Goal: Check status: Check status

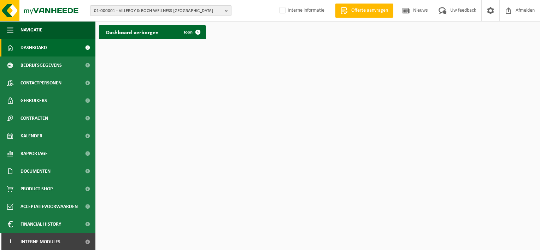
click at [147, 12] on span "01-000001 - VILLEROY & BOCH WELLNESS NV" at bounding box center [158, 11] width 128 height 11
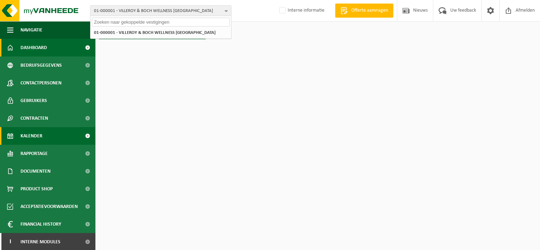
click at [55, 135] on link "Kalender" at bounding box center [47, 136] width 95 height 18
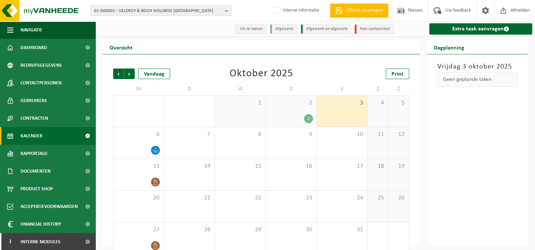
click at [170, 8] on span "01-000001 - VILLEROY & BOCH WELLNESS NV" at bounding box center [158, 11] width 128 height 11
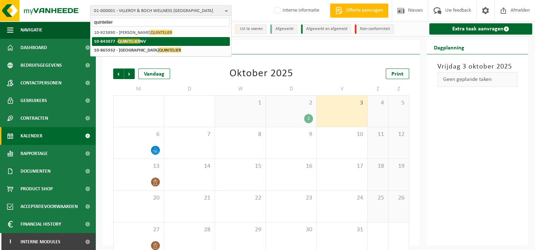
type input "quintelier"
click at [139, 44] on span "QUINTELIER" at bounding box center [129, 41] width 22 height 5
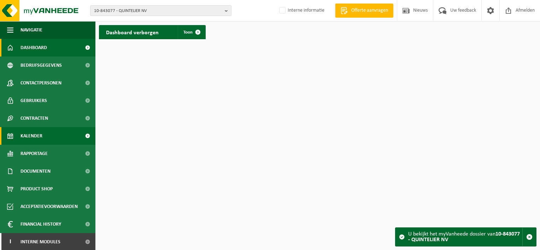
click at [21, 137] on span "Kalender" at bounding box center [32, 136] width 22 height 18
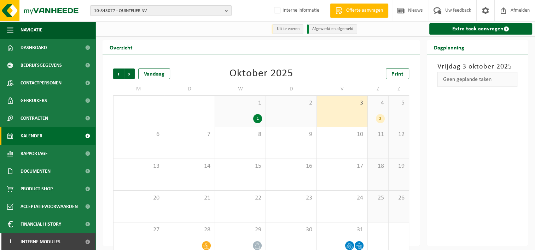
scroll to position [12, 0]
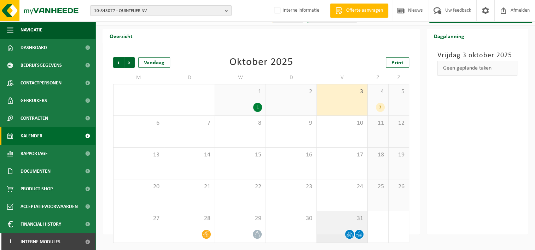
click at [350, 231] on span at bounding box center [349, 234] width 9 height 9
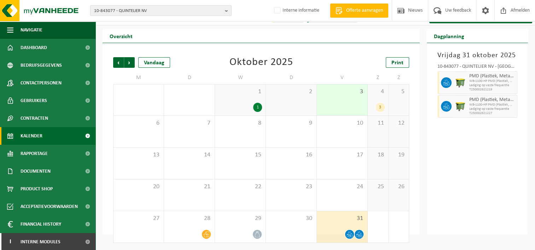
click at [343, 102] on div "3" at bounding box center [342, 100] width 51 height 31
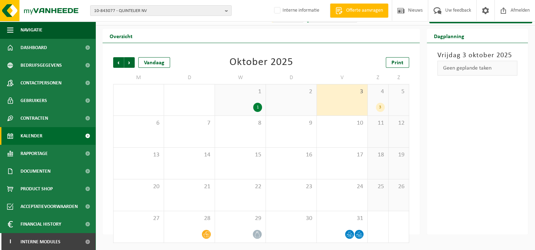
click at [378, 104] on div "3" at bounding box center [380, 107] width 9 height 9
